Goal: Task Accomplishment & Management: Use online tool/utility

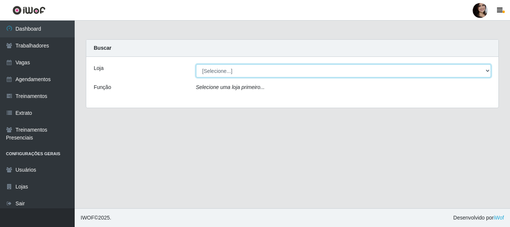
click at [485, 68] on select "[Selecione...] SuperFácil Atacado - [PERSON_NAME]" at bounding box center [343, 70] width 295 height 13
select select "399"
click at [196, 64] on select "[Selecione...] SuperFácil Atacado - [PERSON_NAME]" at bounding box center [343, 70] width 295 height 13
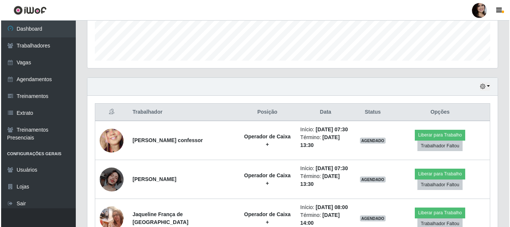
scroll to position [224, 0]
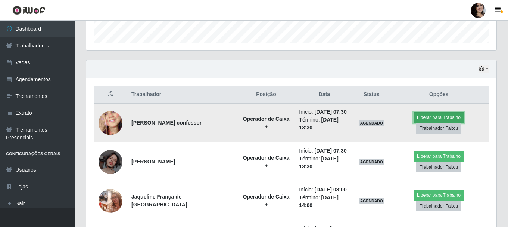
click at [458, 117] on button "Liberar para Trabalho" at bounding box center [439, 117] width 50 height 10
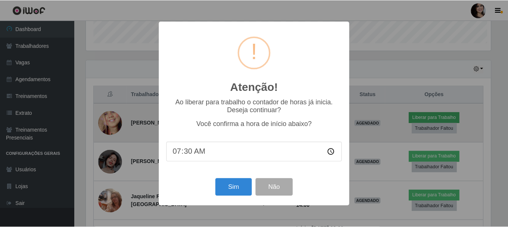
scroll to position [155, 407]
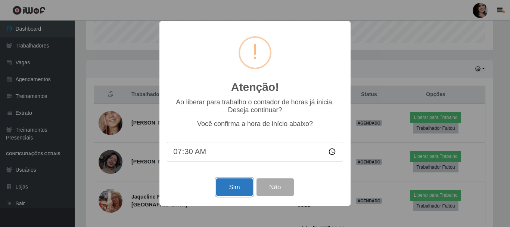
click at [225, 191] on button "Sim" at bounding box center [234, 187] width 36 height 18
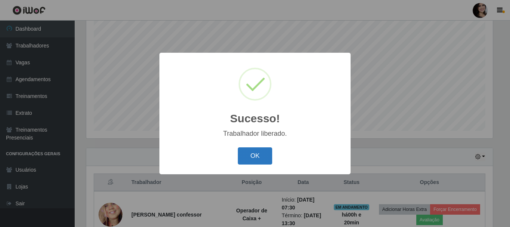
click at [256, 155] on button "OK" at bounding box center [255, 156] width 35 height 18
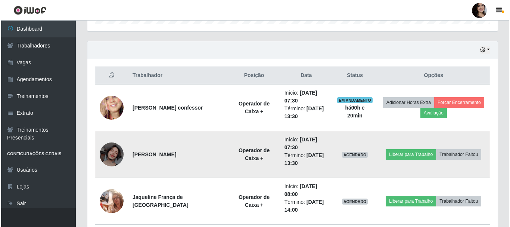
scroll to position [248, 0]
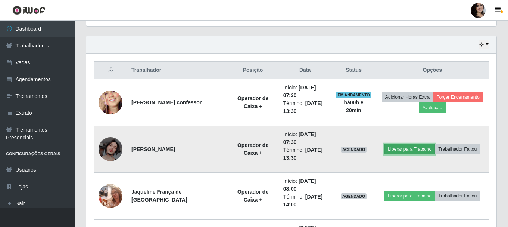
click at [405, 151] on button "Liberar para Trabalho" at bounding box center [409, 149] width 50 height 10
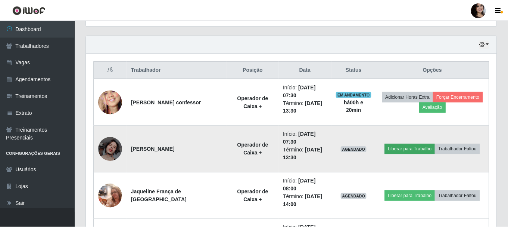
scroll to position [155, 407]
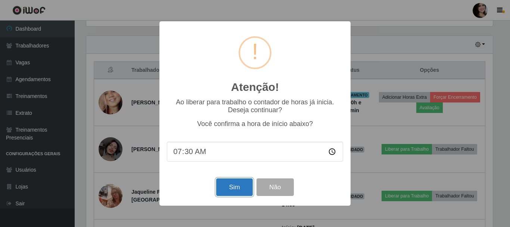
click at [245, 191] on button "Sim" at bounding box center [234, 187] width 36 height 18
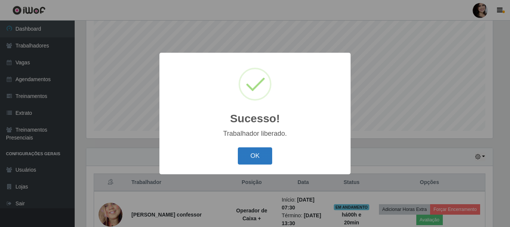
click at [261, 155] on button "OK" at bounding box center [255, 156] width 35 height 18
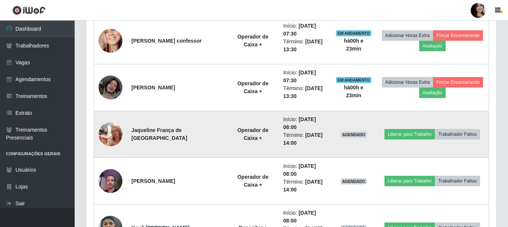
scroll to position [323, 0]
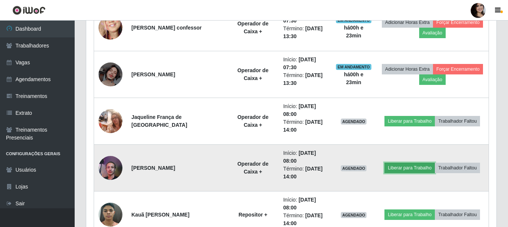
click at [399, 170] on button "Liberar para Trabalho" at bounding box center [409, 167] width 50 height 10
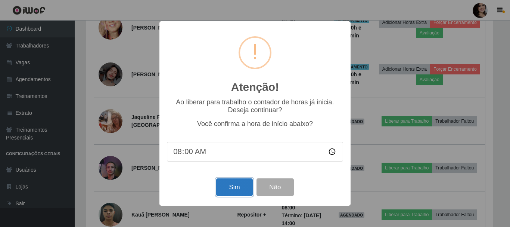
click at [233, 186] on button "Sim" at bounding box center [234, 187] width 36 height 18
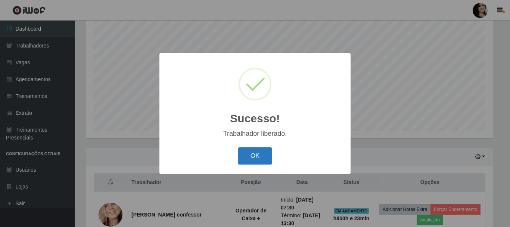
click at [255, 155] on button "OK" at bounding box center [255, 156] width 35 height 18
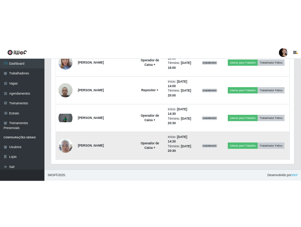
scroll to position [373139, 373016]
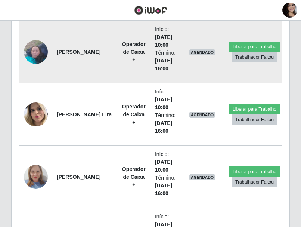
drag, startPoint x: 330, startPoint y: 156, endPoint x: 233, endPoint y: 29, distance: 159.8
click at [233, 29] on td "Liberar para Trabalho Trabalhador Faltou" at bounding box center [254, 52] width 60 height 62
